Goal: Find contact information: Find contact information

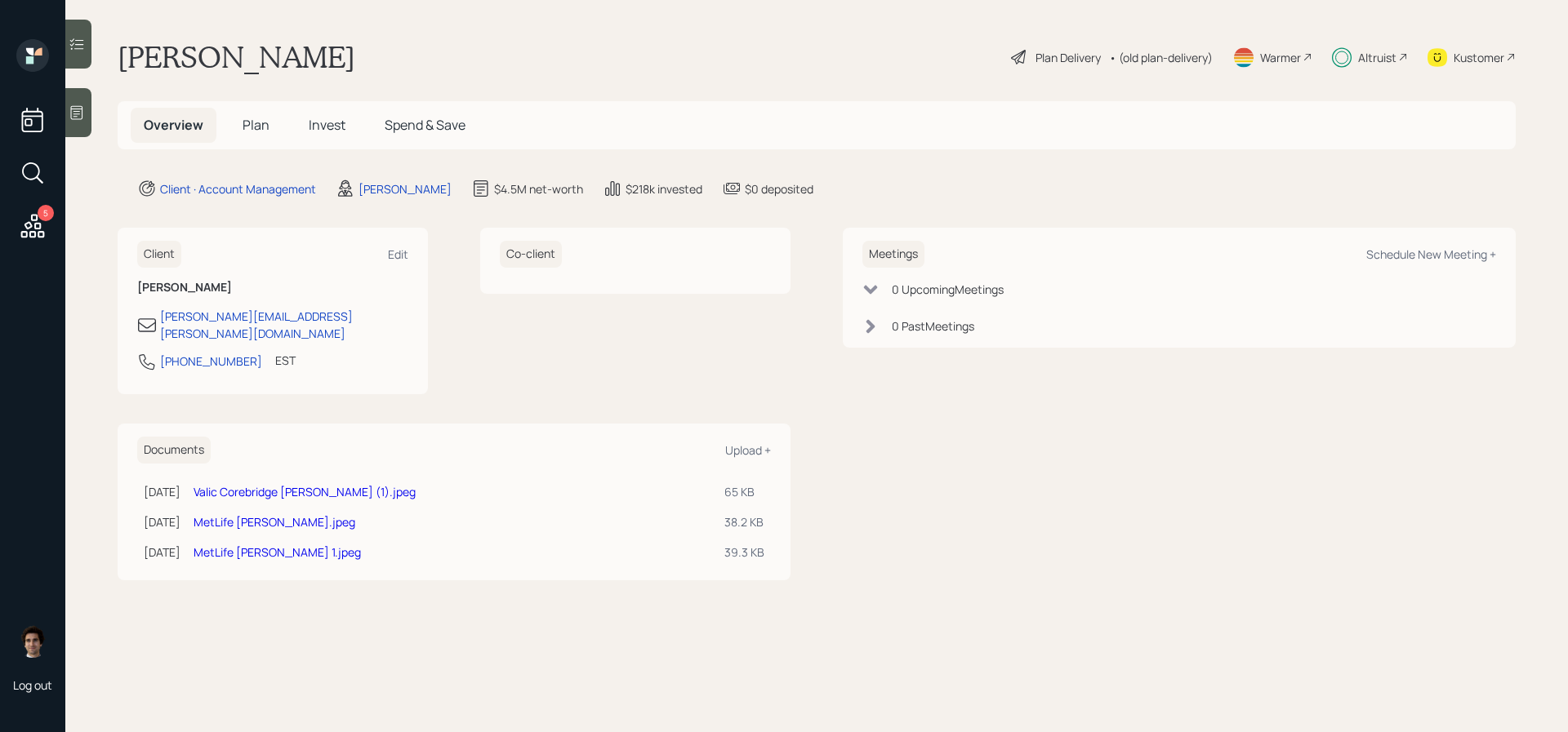
click at [242, 136] on h5 "Plan" at bounding box center [255, 124] width 53 height 35
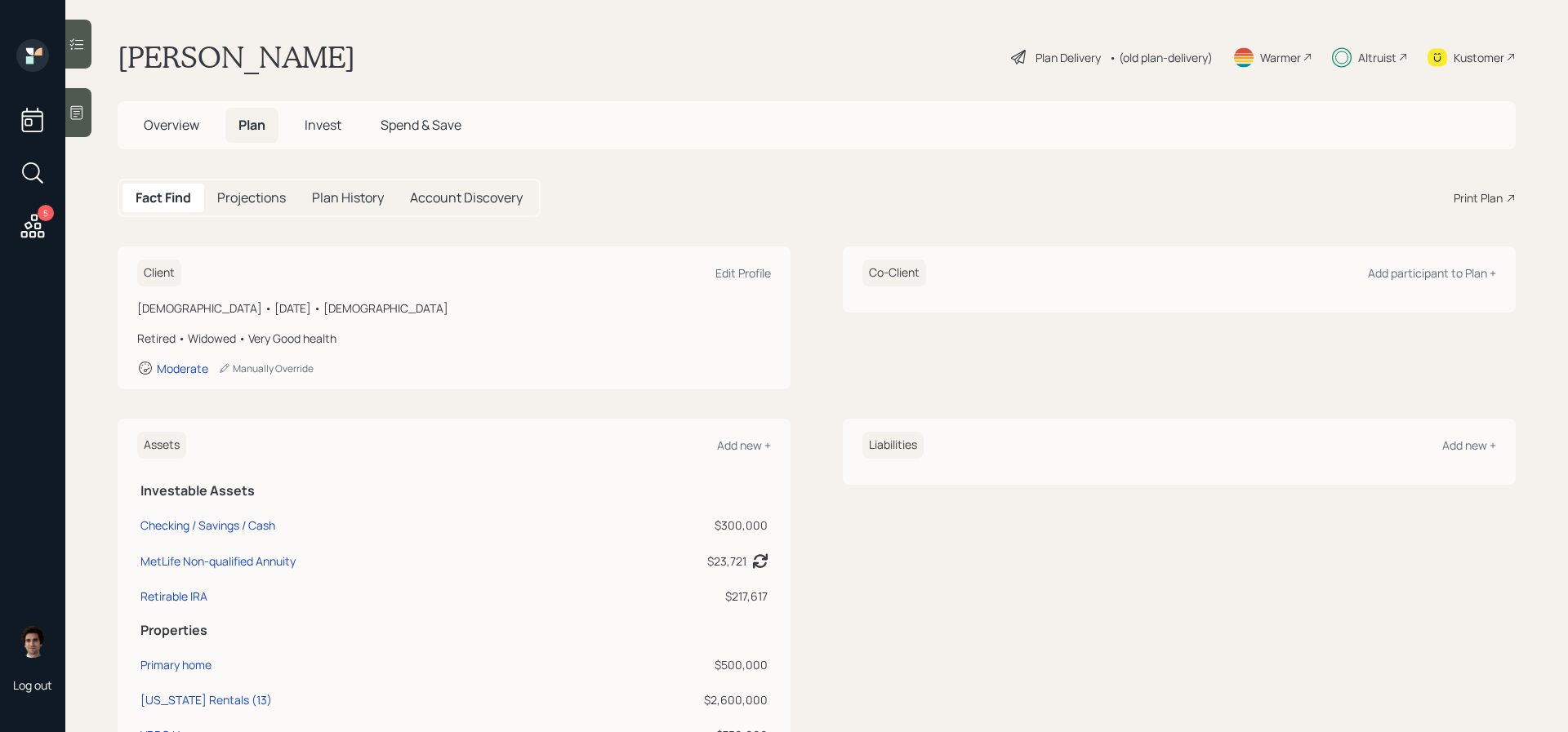
drag, startPoint x: 181, startPoint y: 146, endPoint x: 190, endPoint y: 145, distance: 9.1
click at [190, 145] on div "Overview Plan Invest Spend & Save" at bounding box center [816, 125] width 1398 height 48
click at [173, 137] on h5 "Overview" at bounding box center [172, 124] width 81 height 35
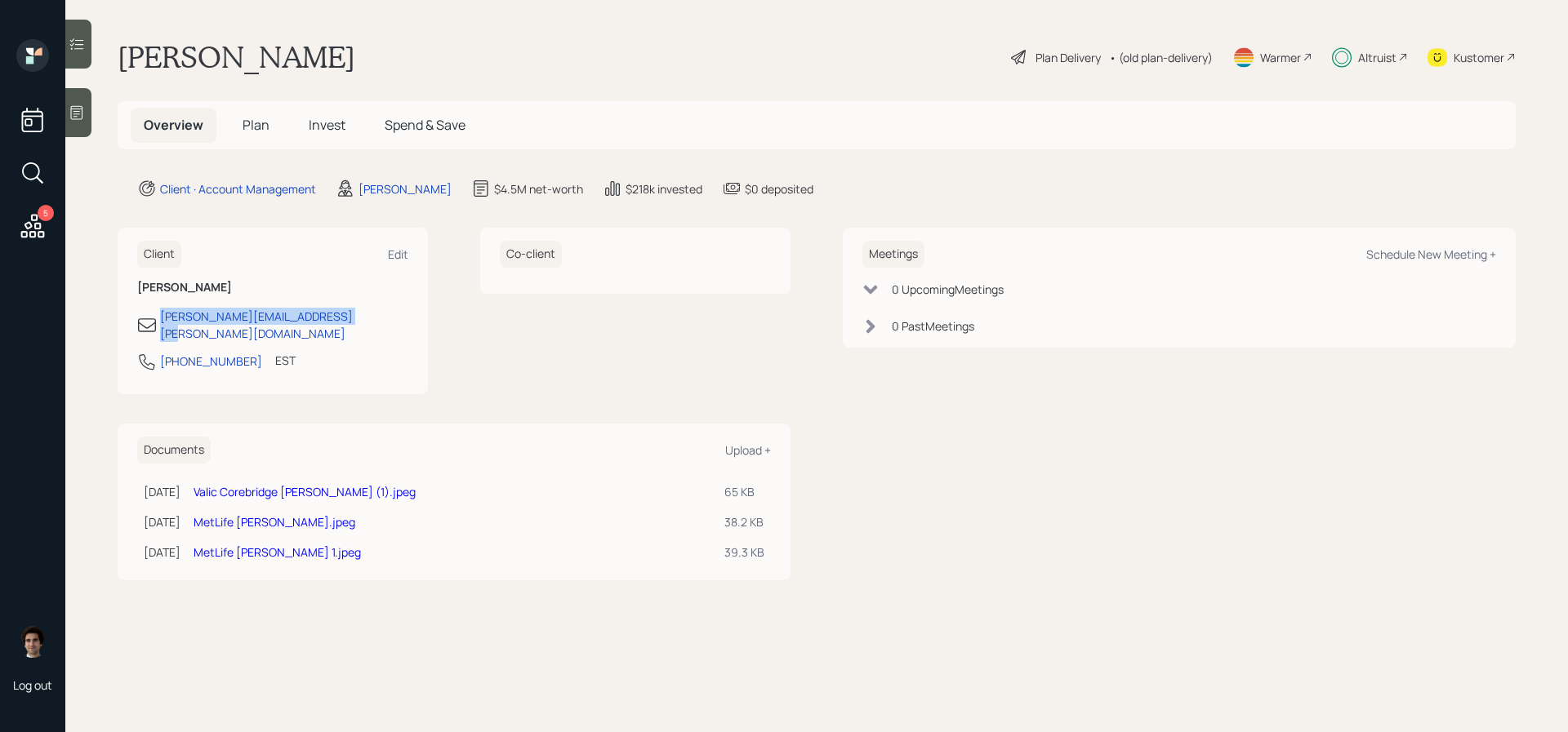
drag, startPoint x: 348, startPoint y: 321, endPoint x: 160, endPoint y: 320, distance: 188.0
click at [160, 320] on div "[PERSON_NAME][EMAIL_ADDRESS][PERSON_NAME][DOMAIN_NAME]" at bounding box center [272, 325] width 271 height 35
copy div "[PERSON_NAME][EMAIL_ADDRESS][PERSON_NAME][DOMAIN_NAME]"
